Goal: Find specific page/section: Find specific page/section

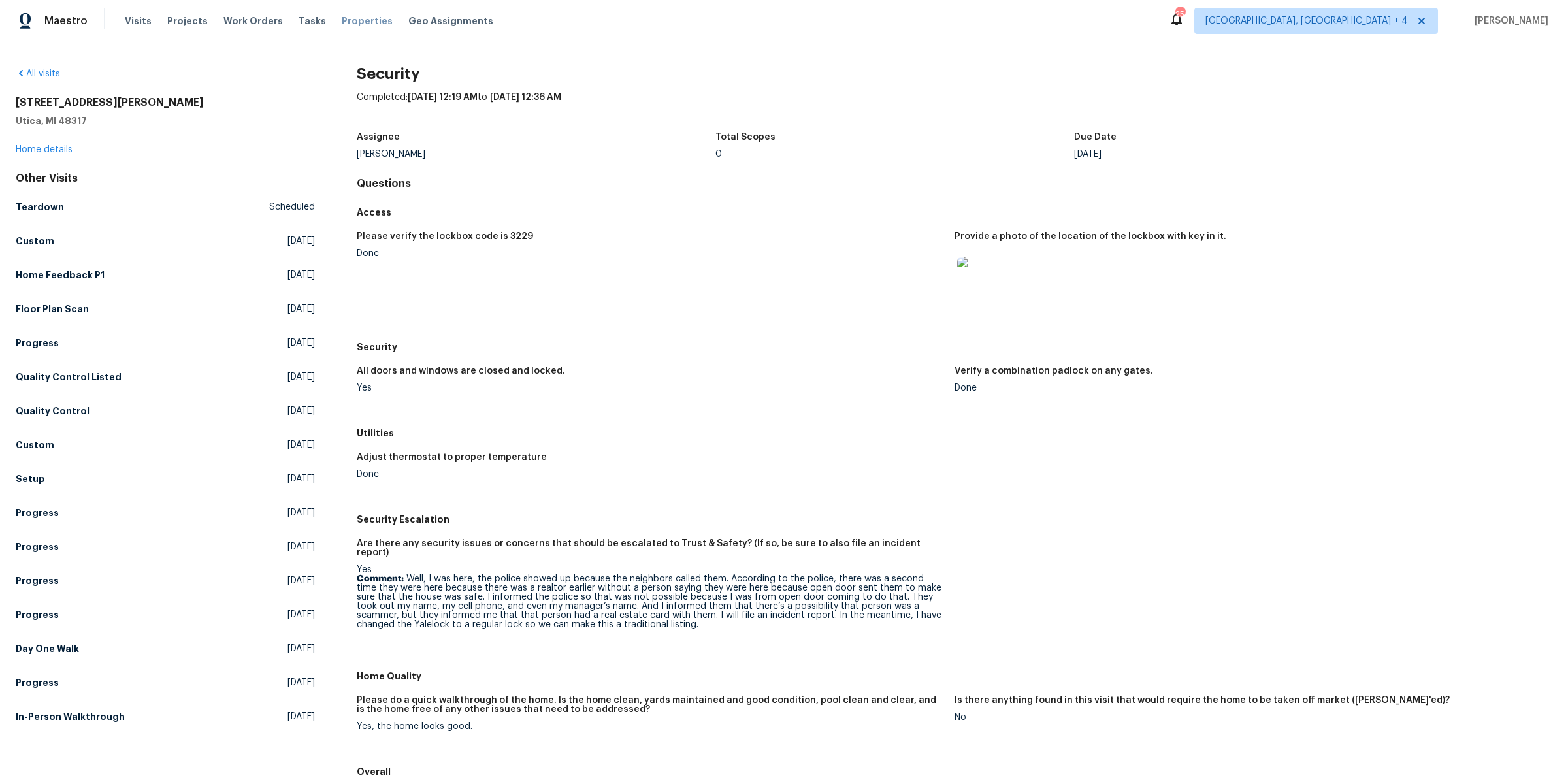
click at [346, 20] on span "Properties" at bounding box center [367, 21] width 51 height 13
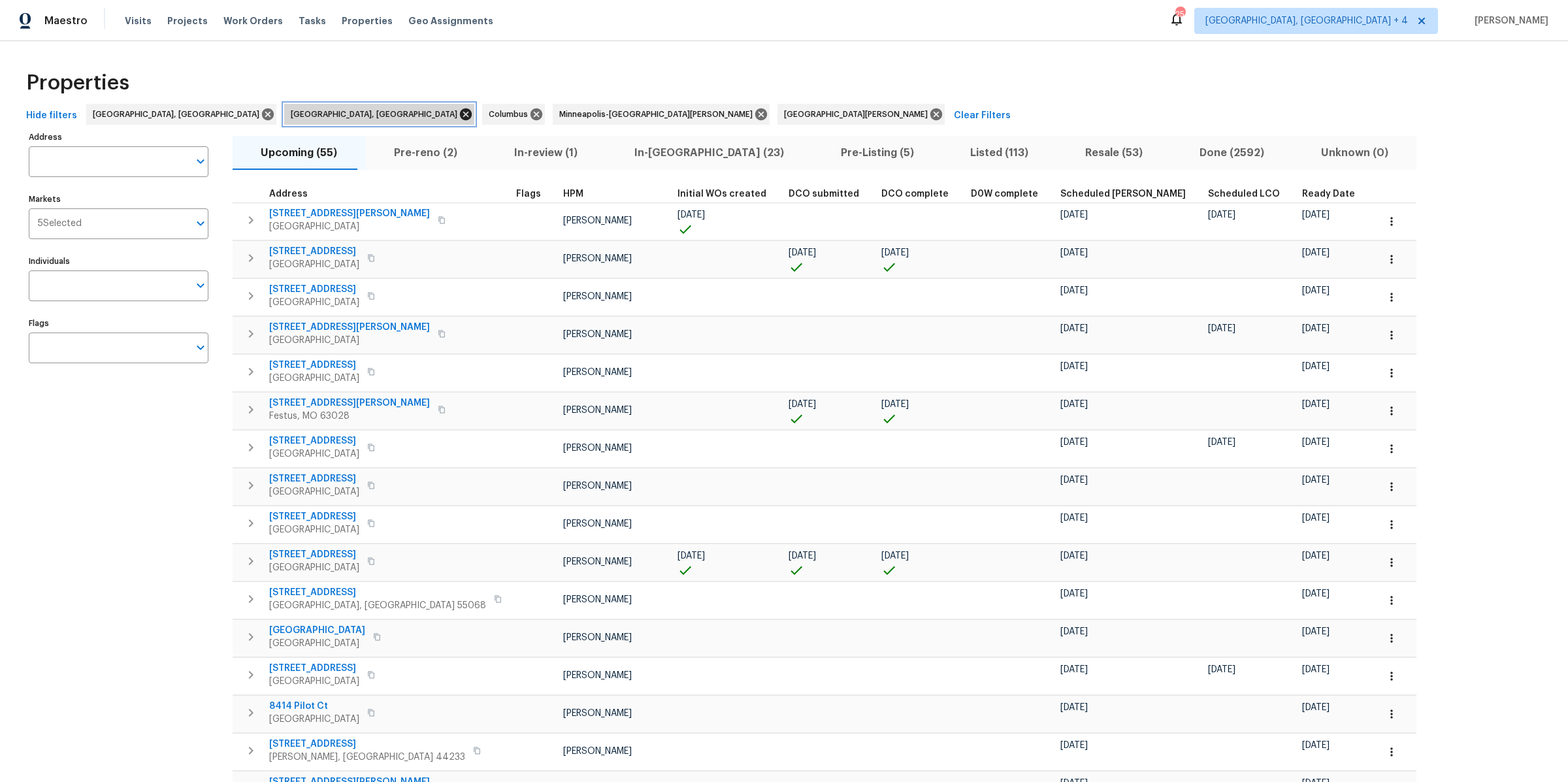
click at [459, 114] on icon at bounding box center [466, 114] width 15 height 15
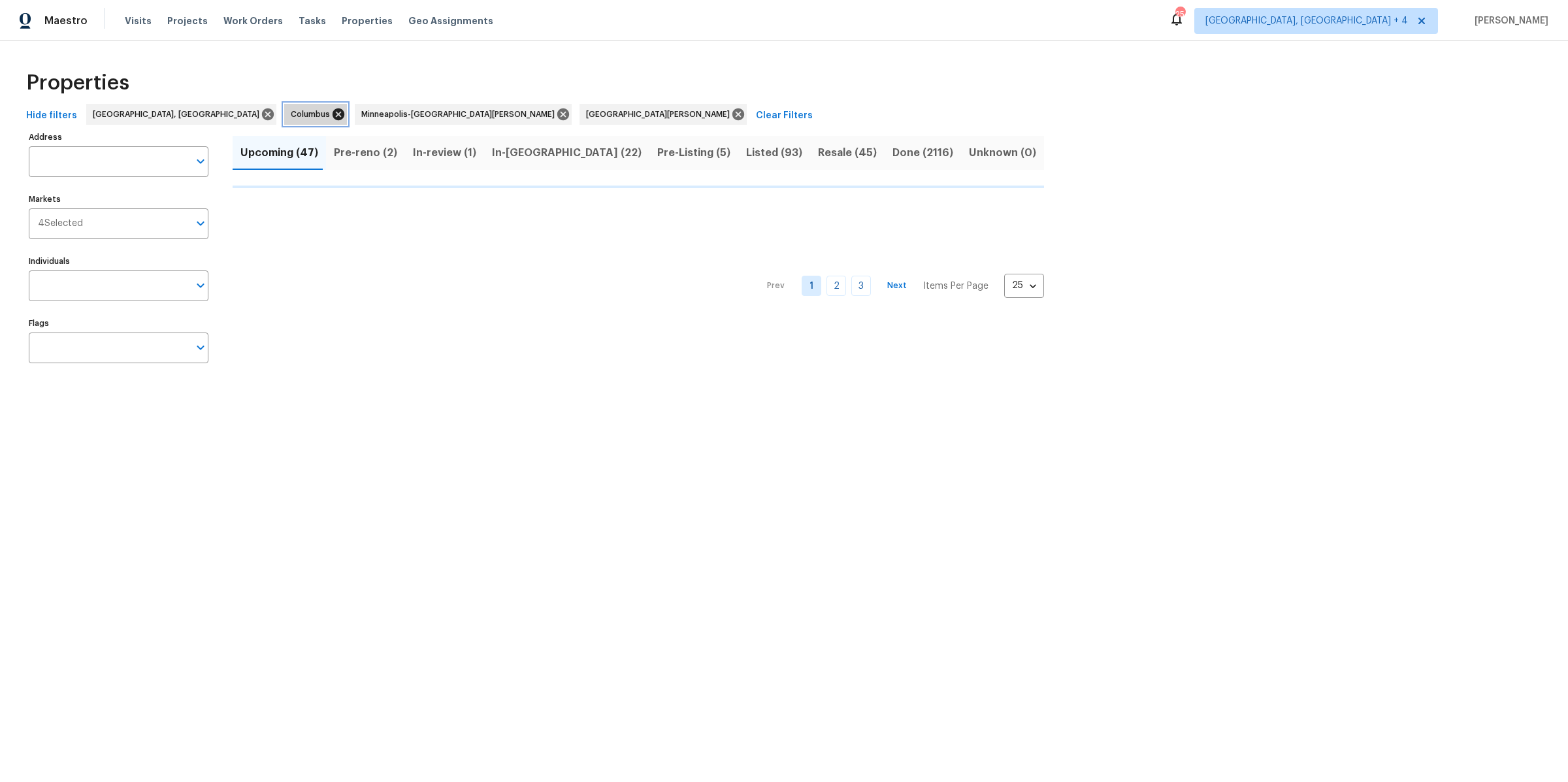
click at [331, 115] on icon at bounding box center [338, 114] width 15 height 15
click at [487, 112] on icon at bounding box center [493, 114] width 12 height 12
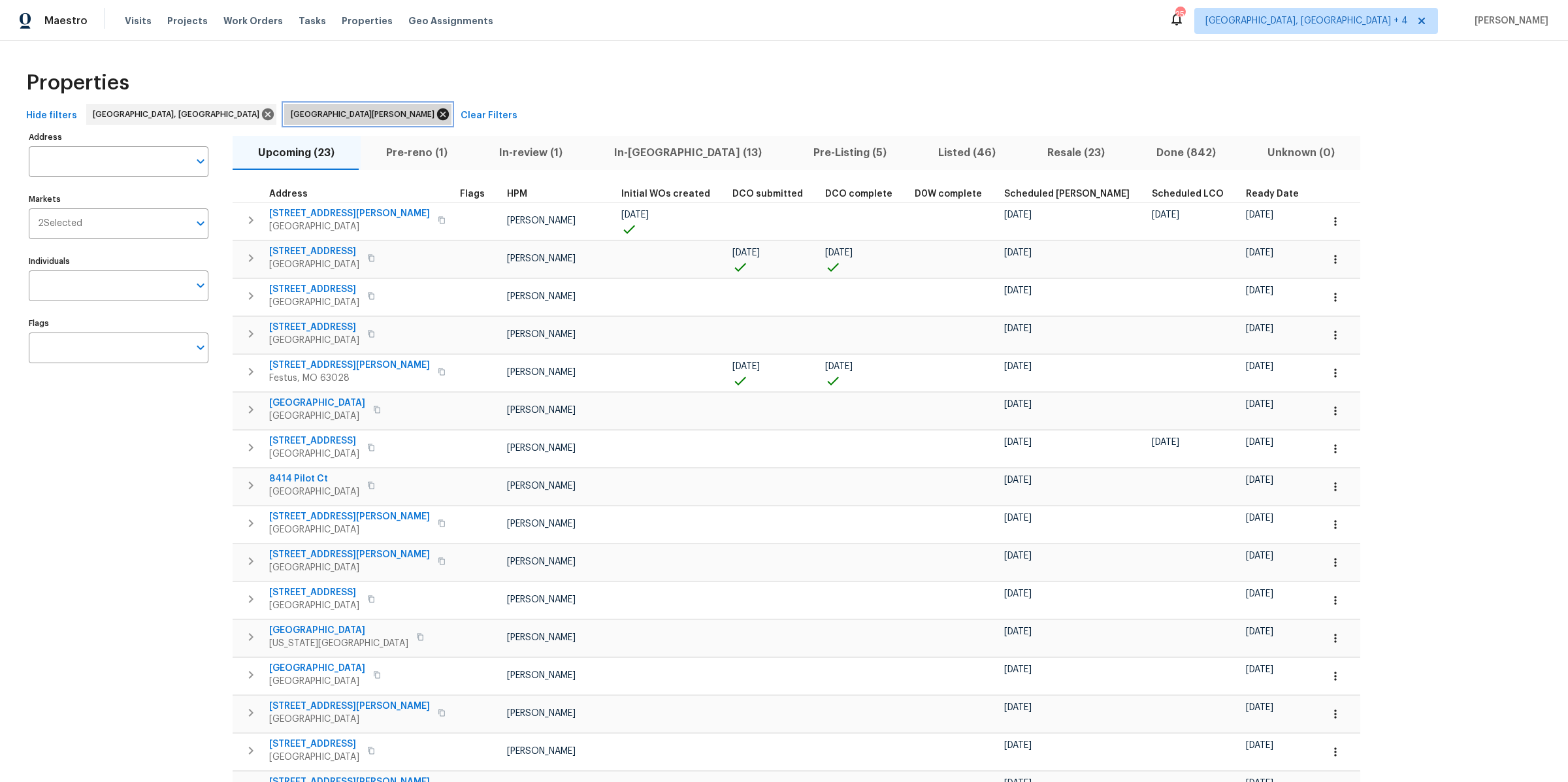
click at [436, 115] on icon at bounding box center [443, 114] width 15 height 15
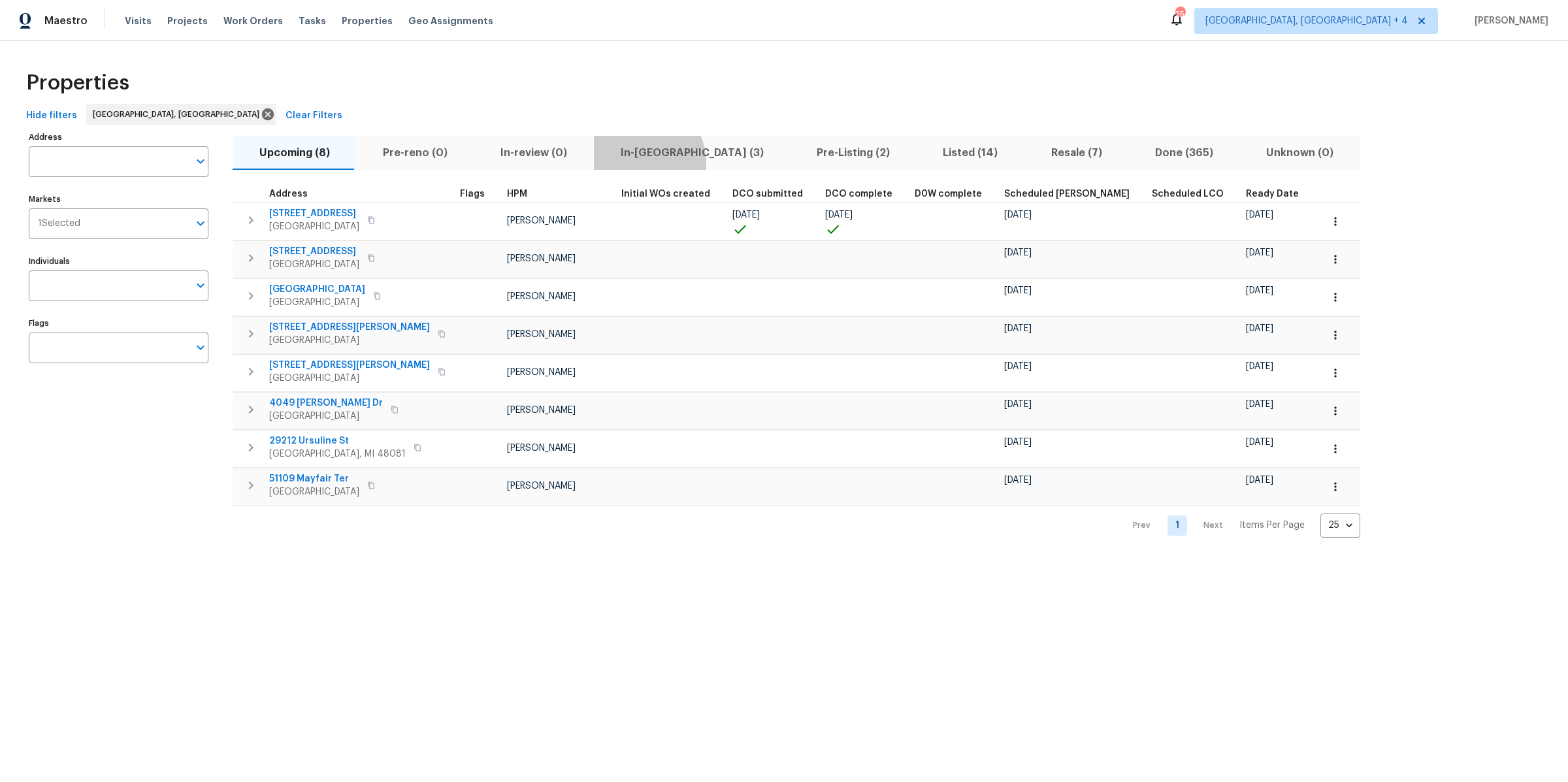
click at [621, 164] on button "In-[GEOGRAPHIC_DATA] (3)" at bounding box center [692, 152] width 196 height 34
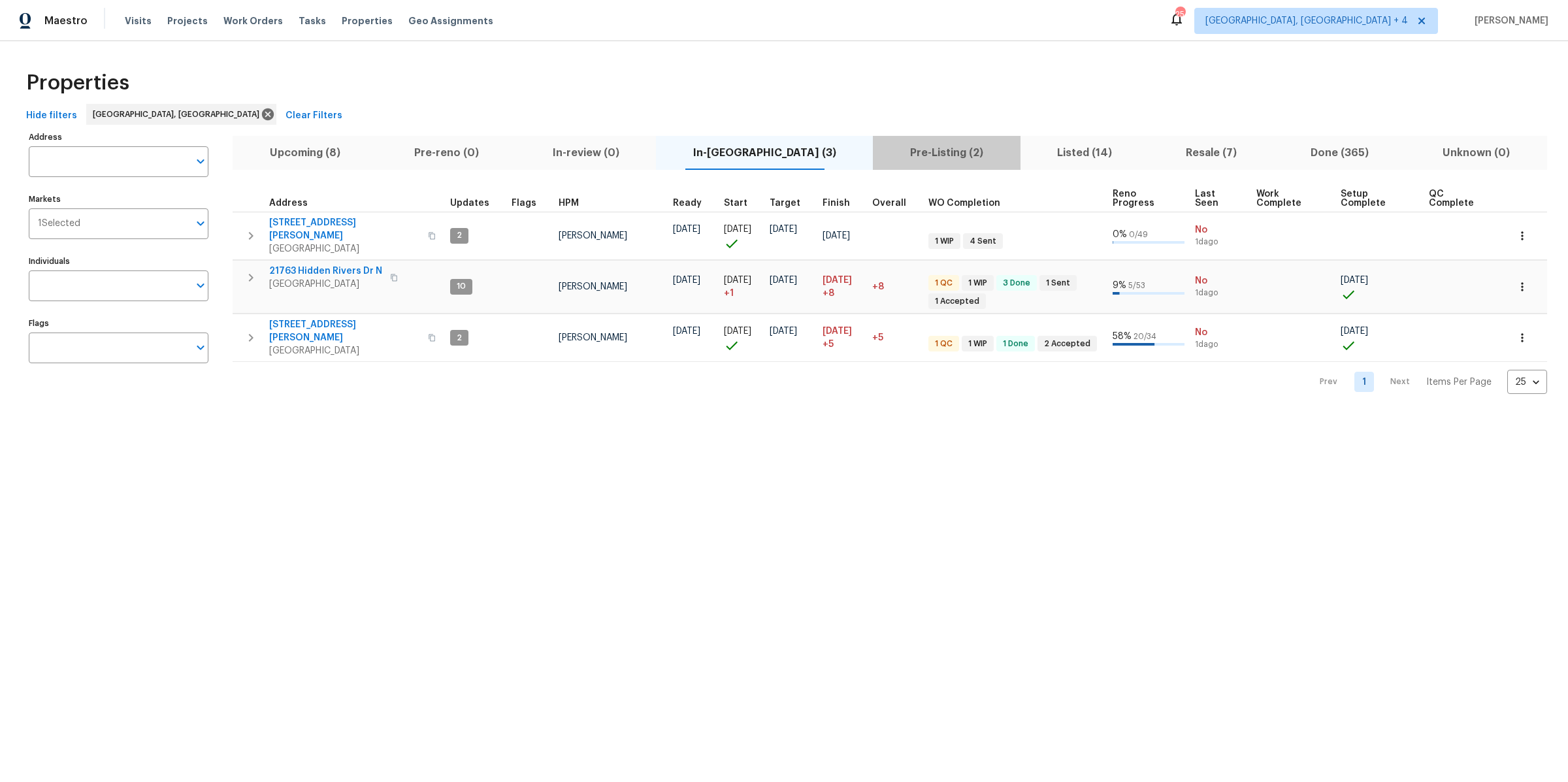
click at [897, 156] on span "Pre-Listing (2)" at bounding box center [946, 152] width 131 height 18
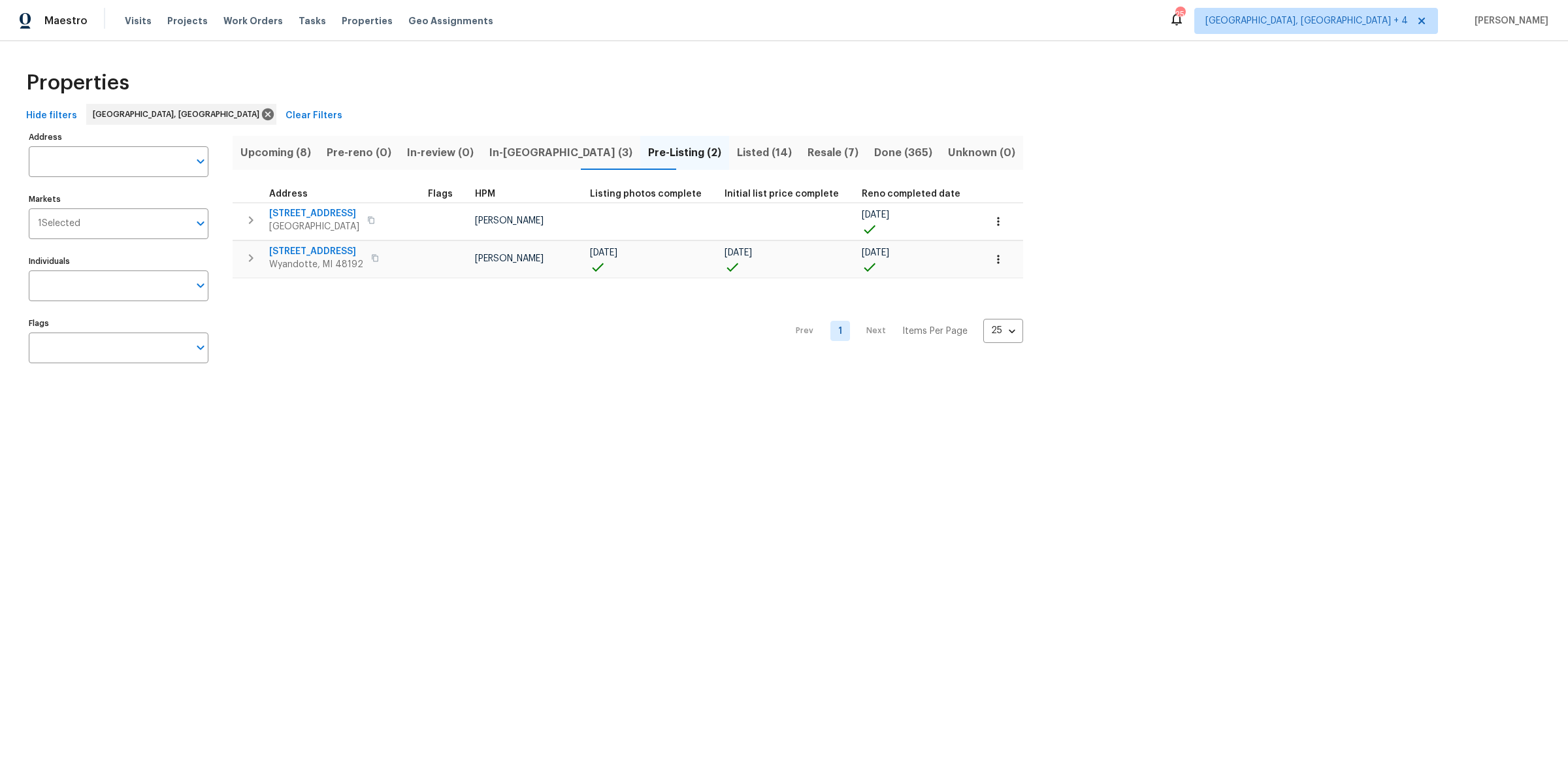
click at [537, 155] on span "In-[GEOGRAPHIC_DATA] (3)" at bounding box center [561, 152] width 143 height 18
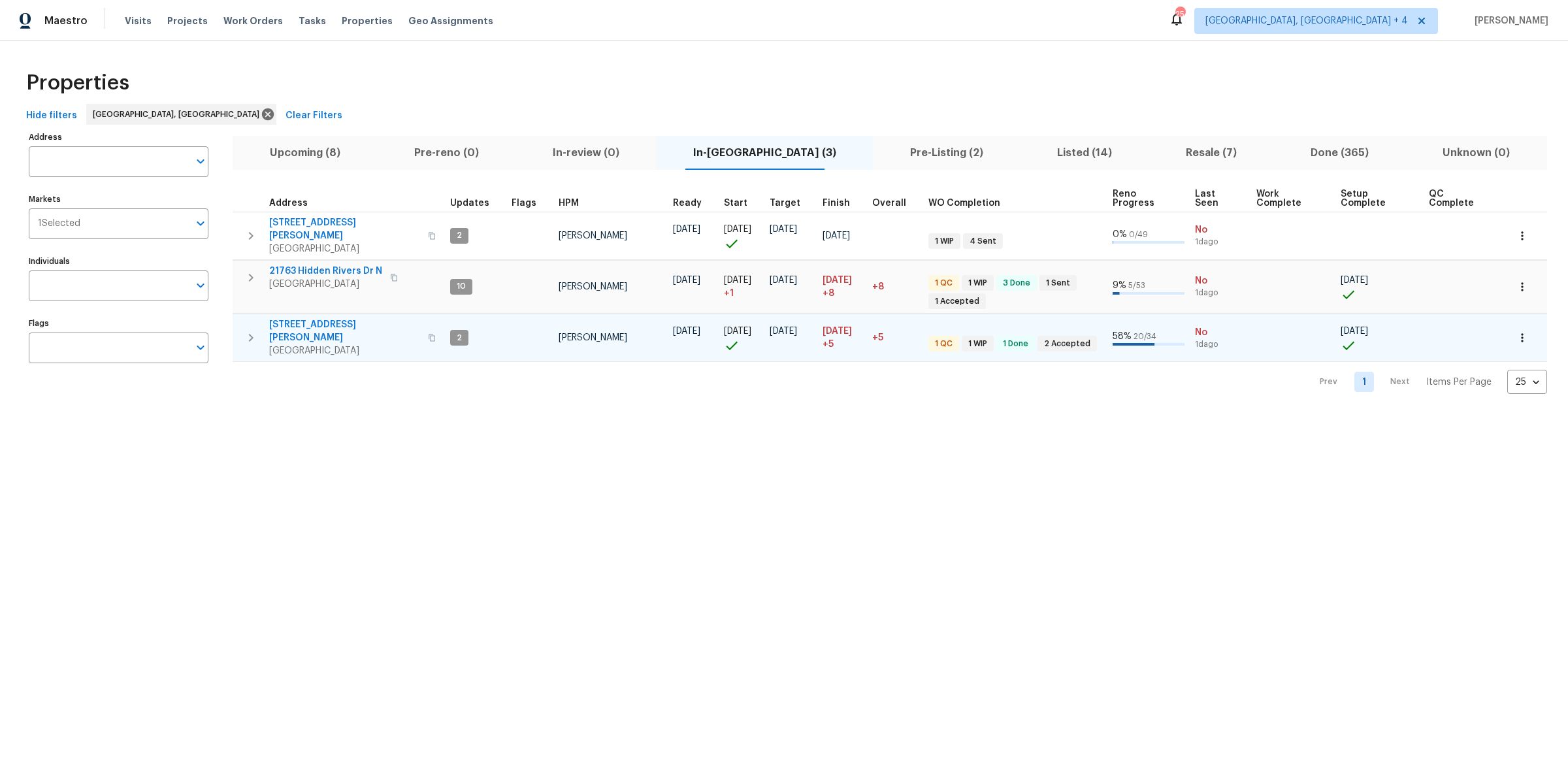
click at [299, 318] on span "[STREET_ADDRESS][PERSON_NAME]" at bounding box center [344, 331] width 151 height 26
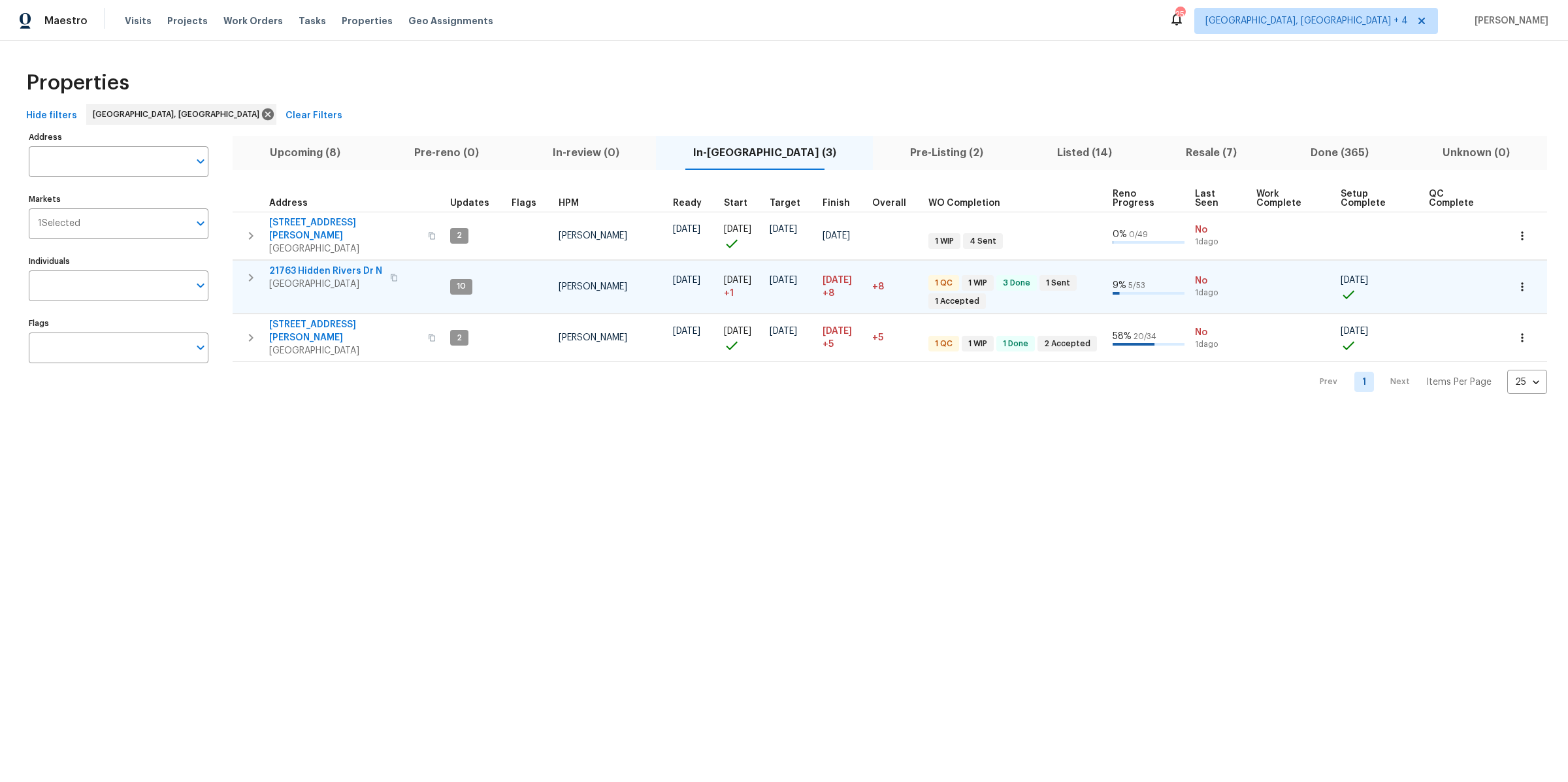
click at [303, 265] on span "21763 Hidden Rivers Dr N" at bounding box center [325, 271] width 113 height 13
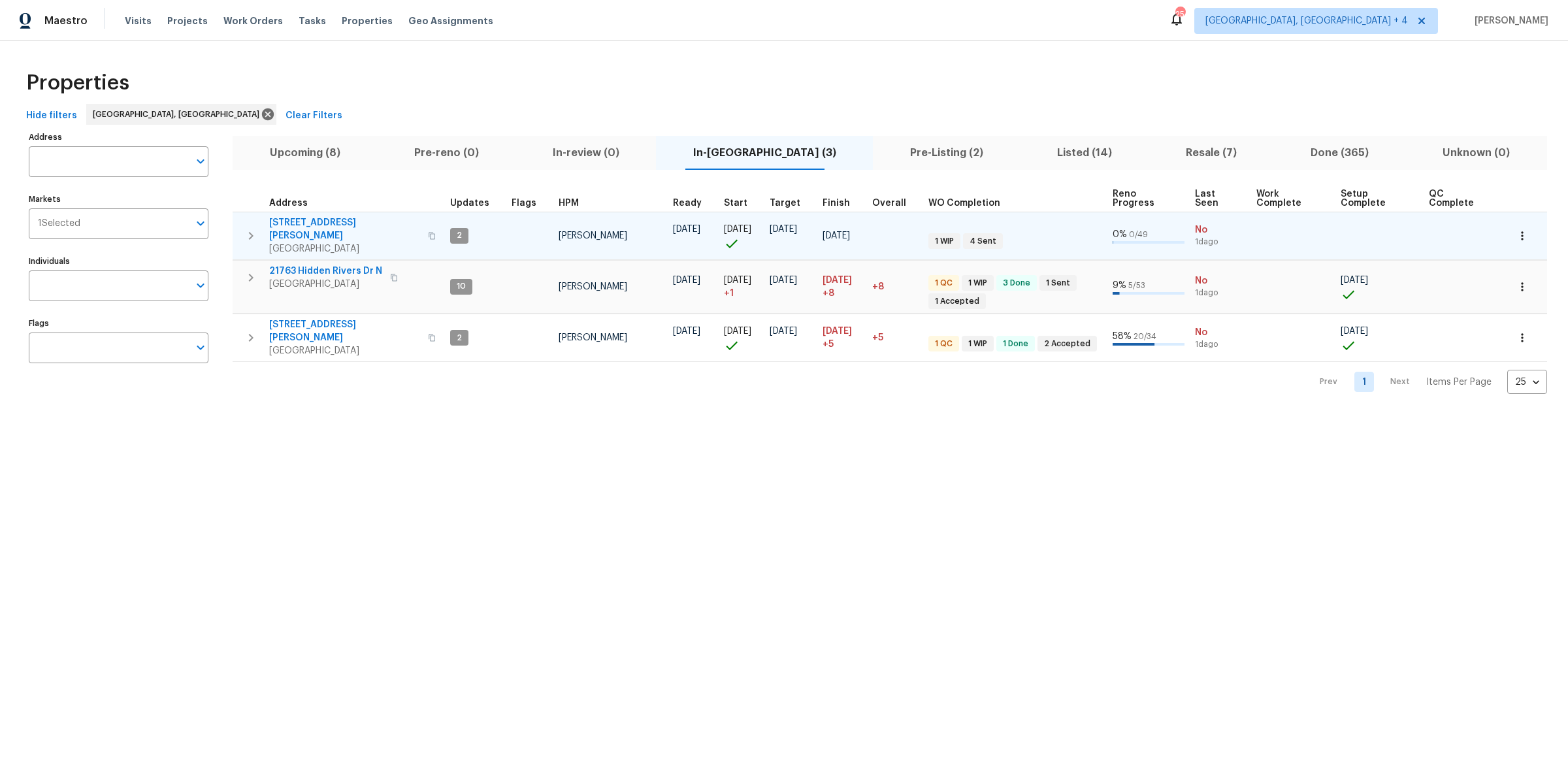
click at [293, 224] on span "[STREET_ADDRESS][PERSON_NAME]" at bounding box center [344, 230] width 151 height 26
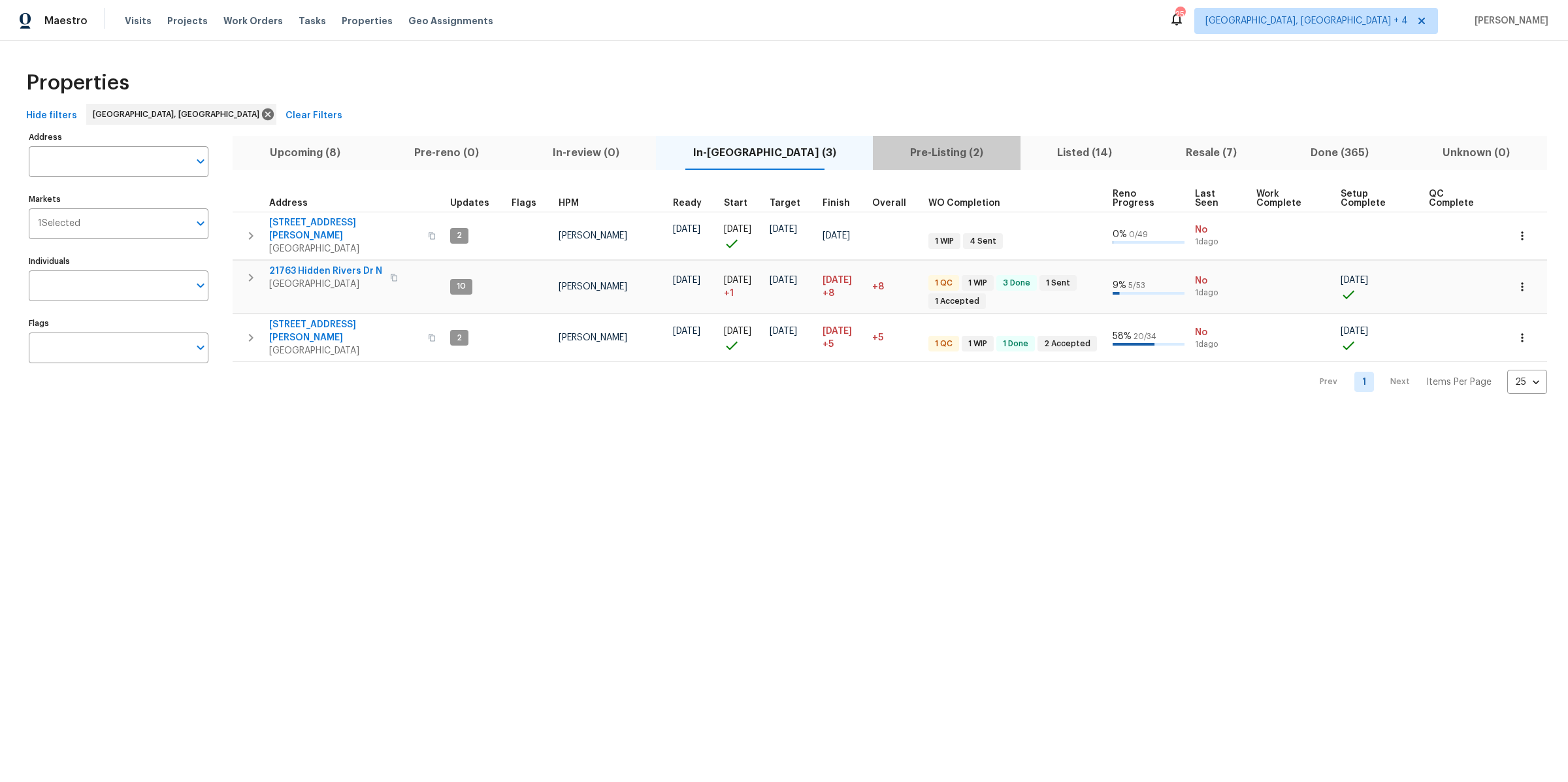
click at [884, 156] on span "Pre-Listing (2)" at bounding box center [946, 152] width 131 height 18
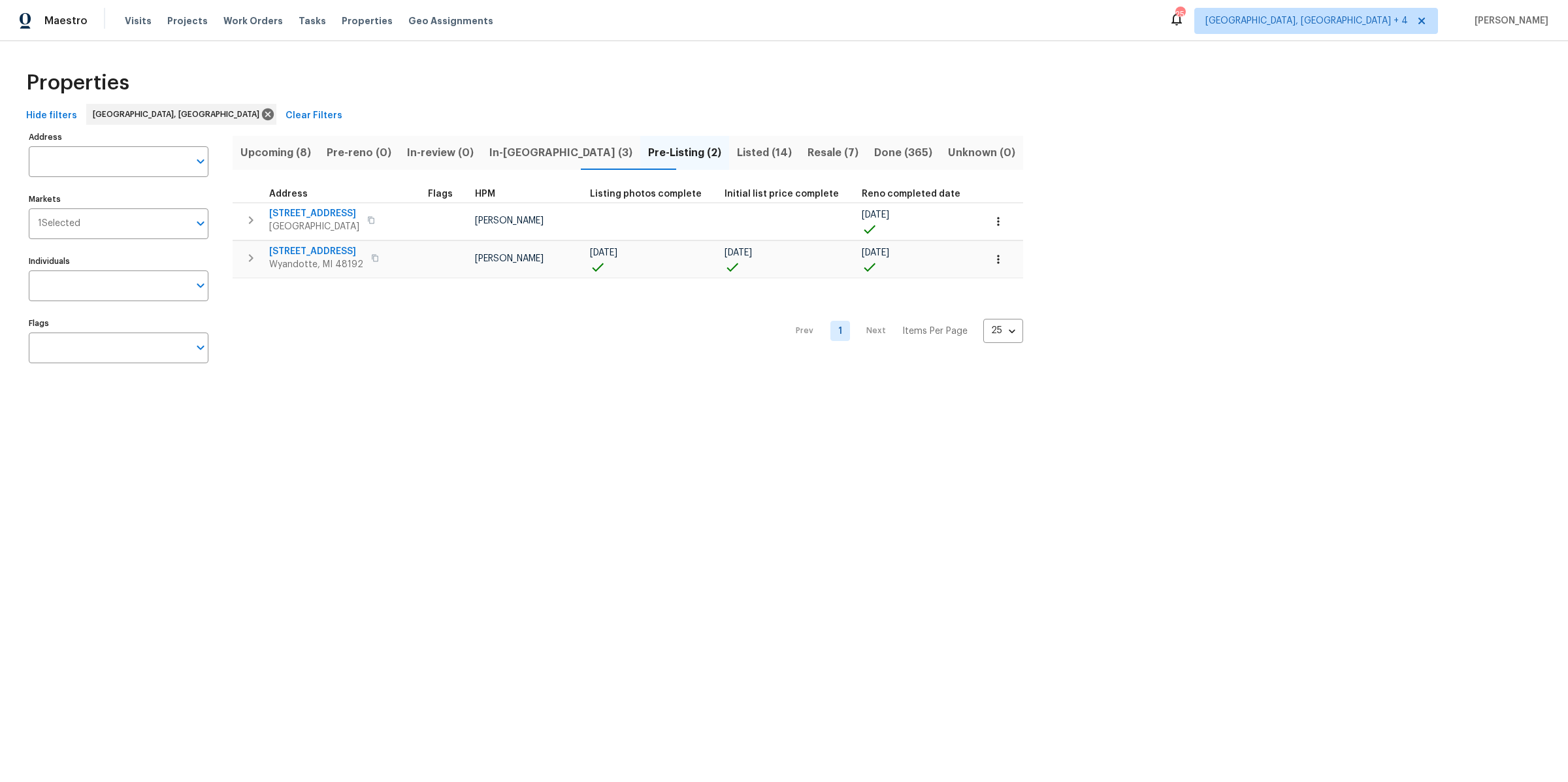
click at [737, 151] on span "Listed (14)" at bounding box center [764, 152] width 55 height 18
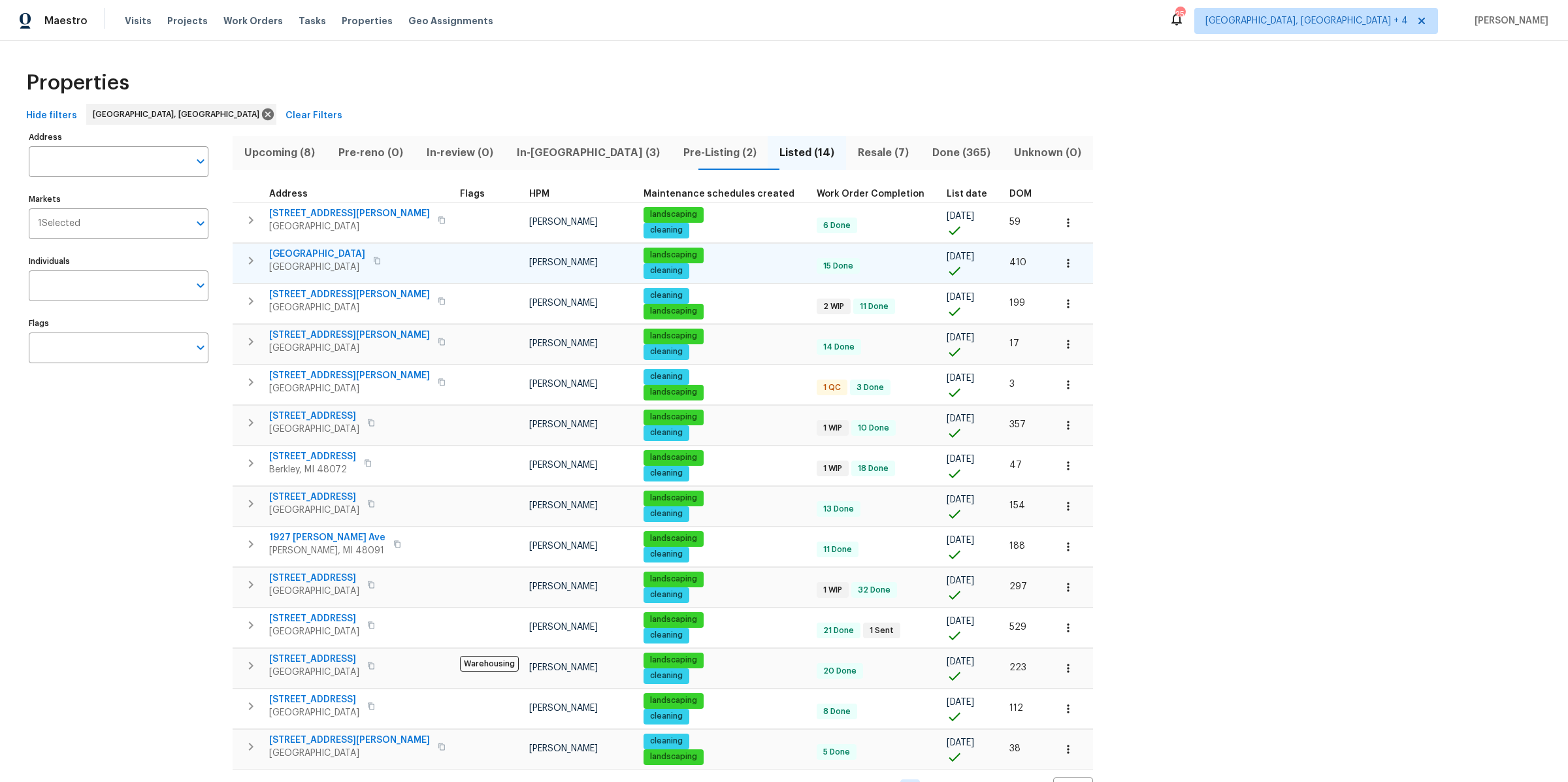
scroll to position [32, 0]
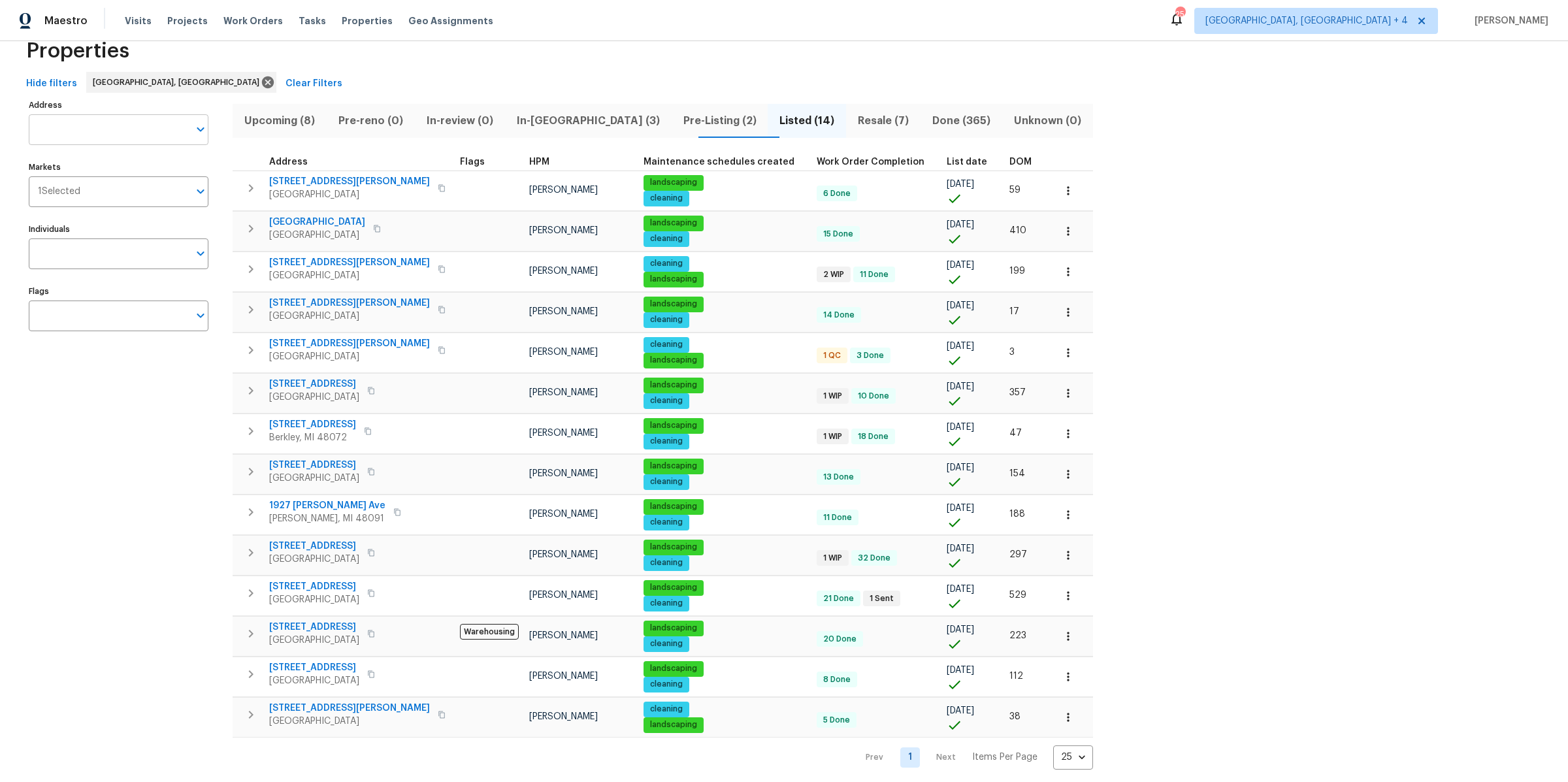
click at [77, 125] on input "Address" at bounding box center [109, 130] width 160 height 31
type input "[PERSON_NAME]"
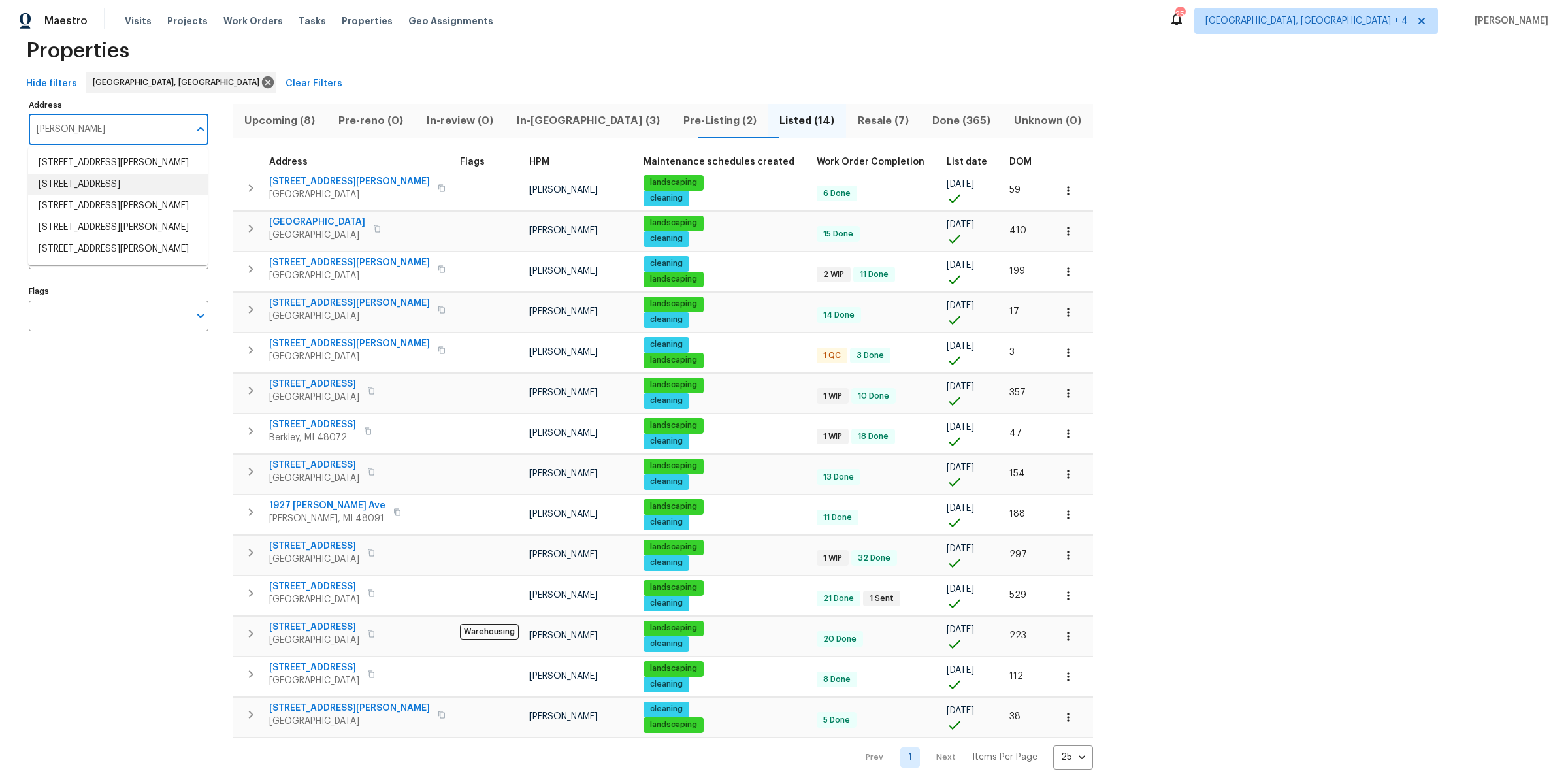
click at [113, 195] on li "[STREET_ADDRESS]" at bounding box center [118, 184] width 179 height 22
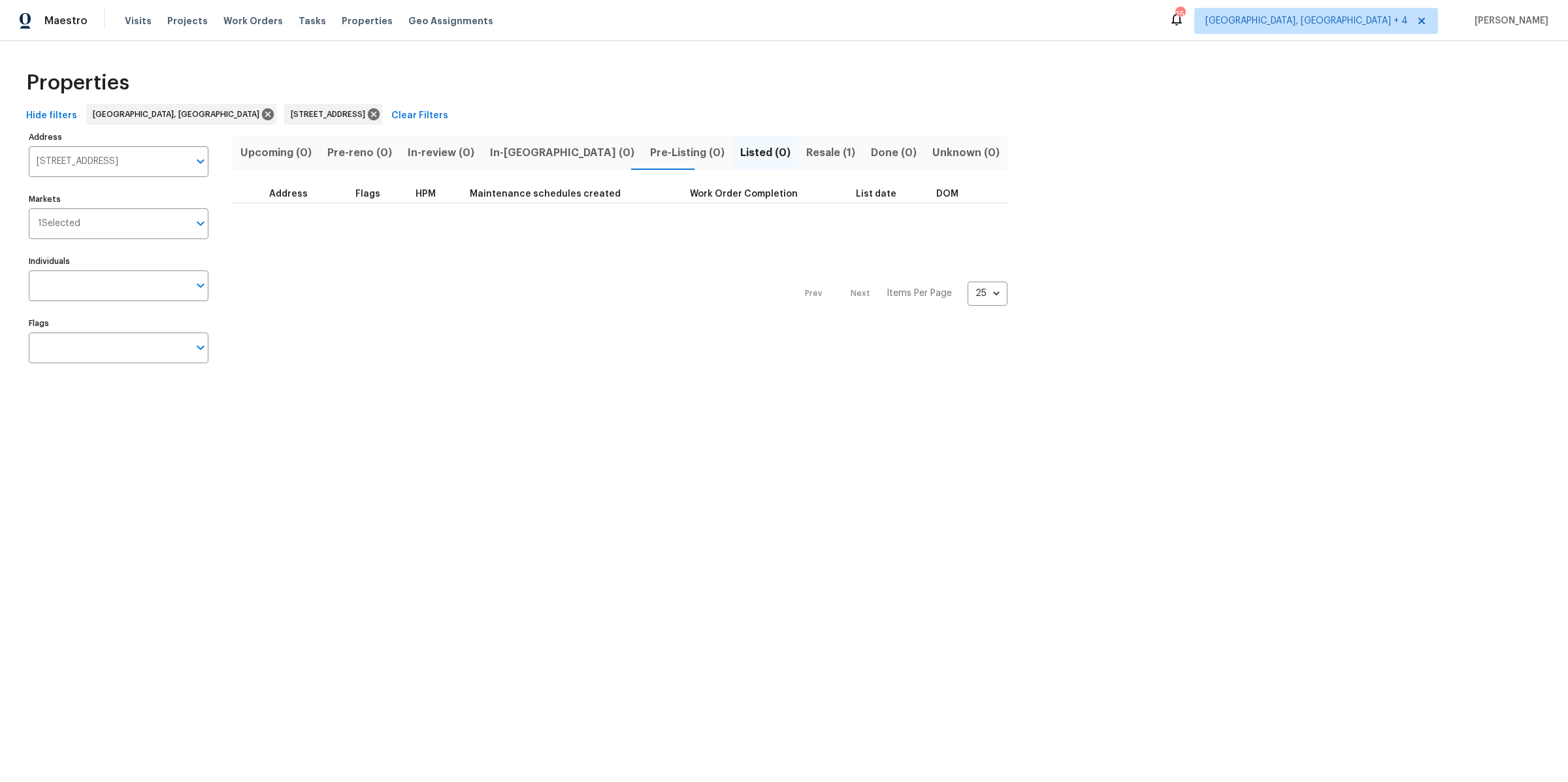
click at [806, 151] on span "Resale (1)" at bounding box center [830, 152] width 49 height 18
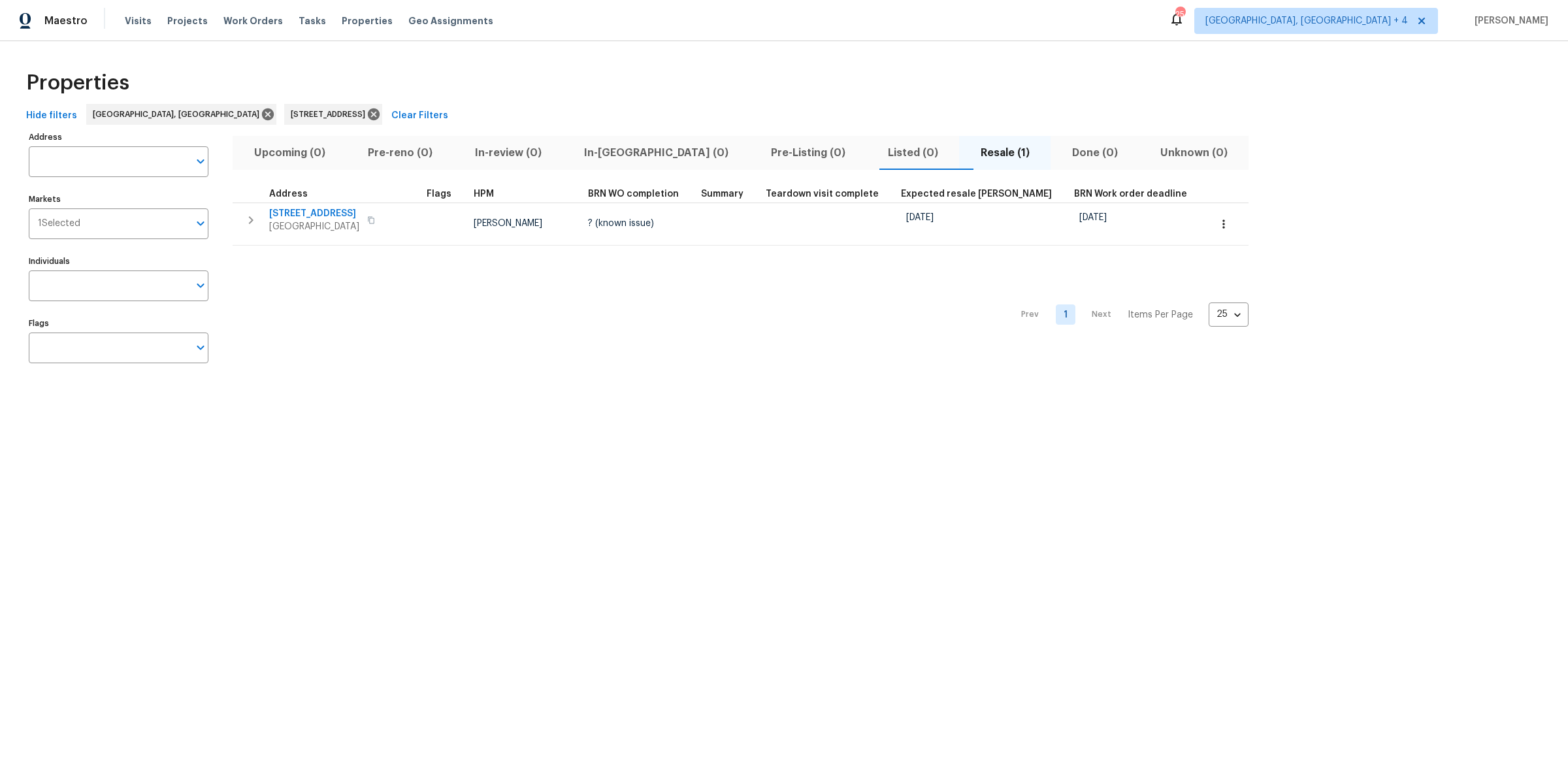
type input "[STREET_ADDRESS]"
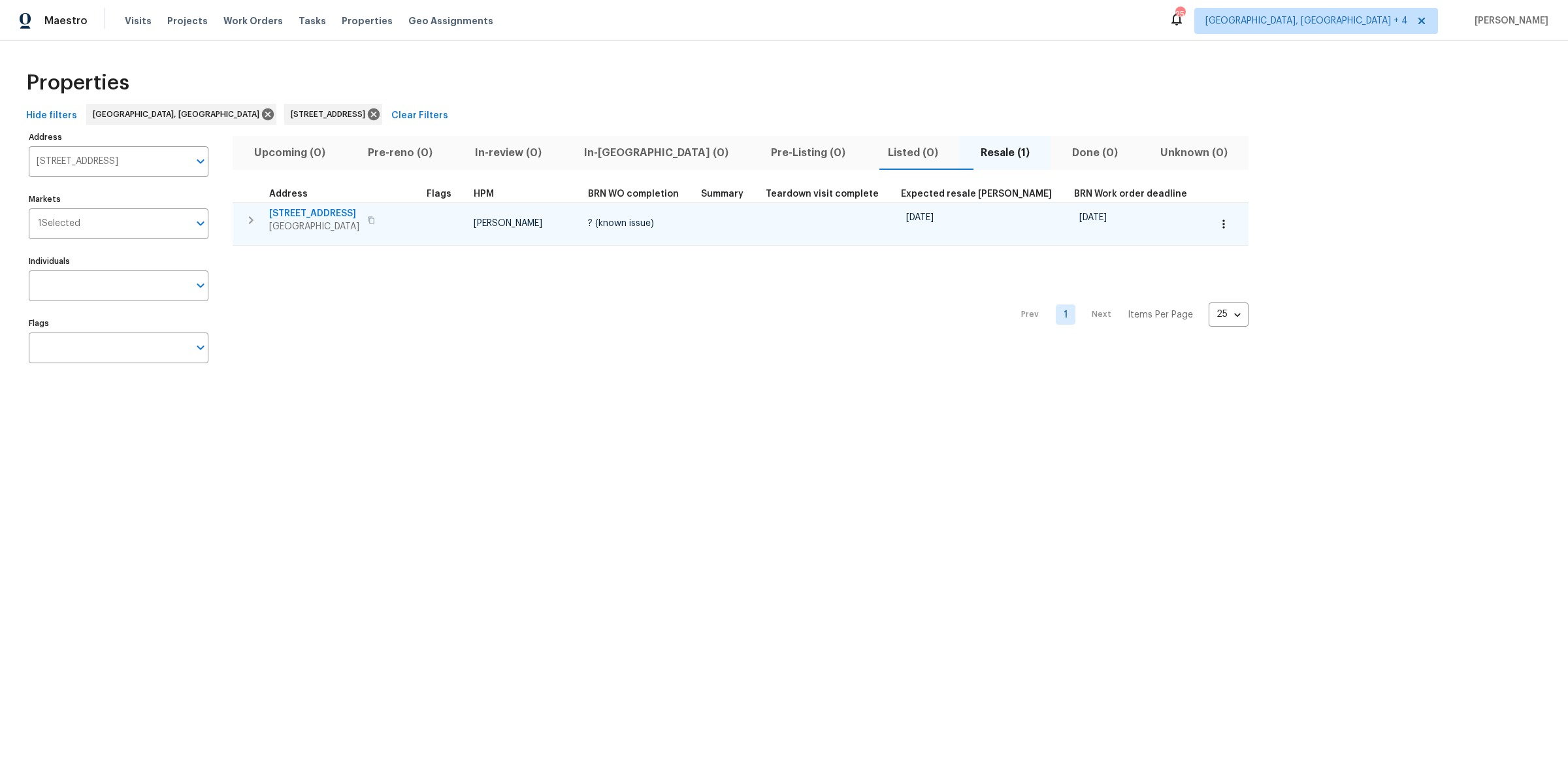
click at [296, 210] on span "[STREET_ADDRESS]" at bounding box center [314, 214] width 90 height 13
